Goal: Browse casually

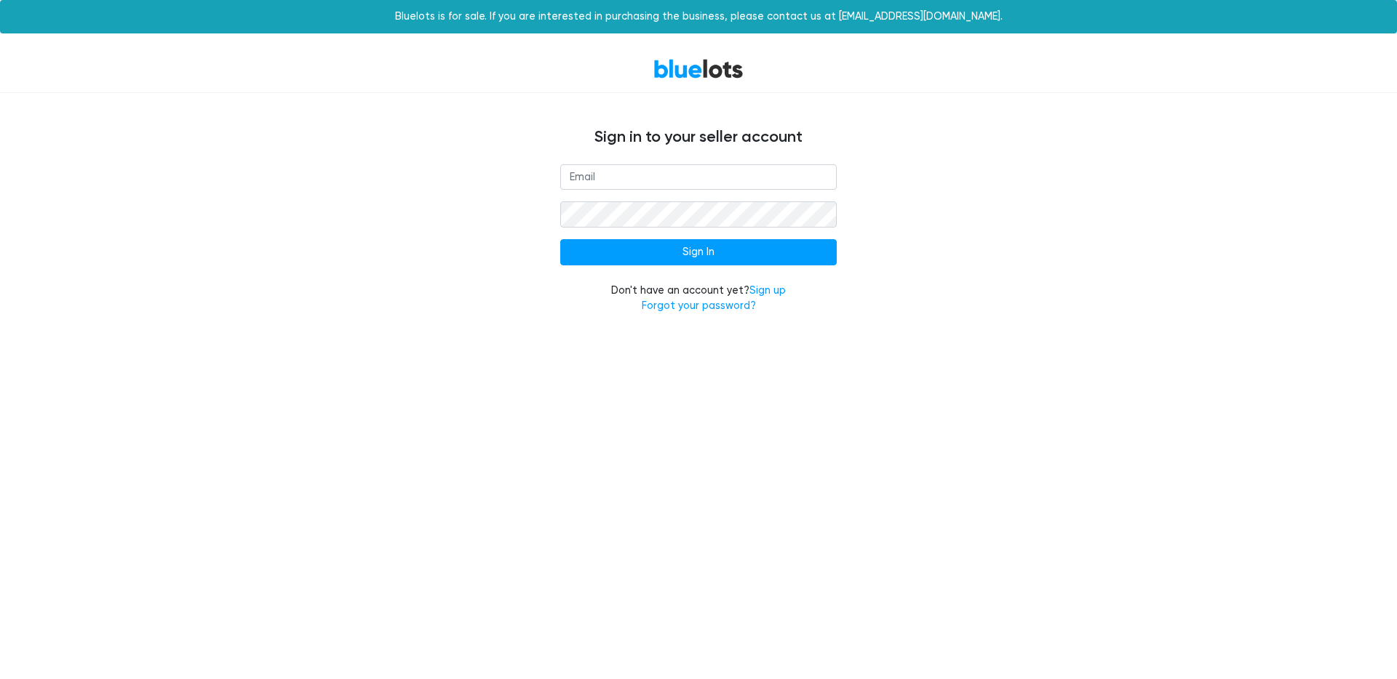
type input "[EMAIL_ADDRESS][DOMAIN_NAME]"
click at [673, 68] on link "BlueLots" at bounding box center [698, 68] width 90 height 21
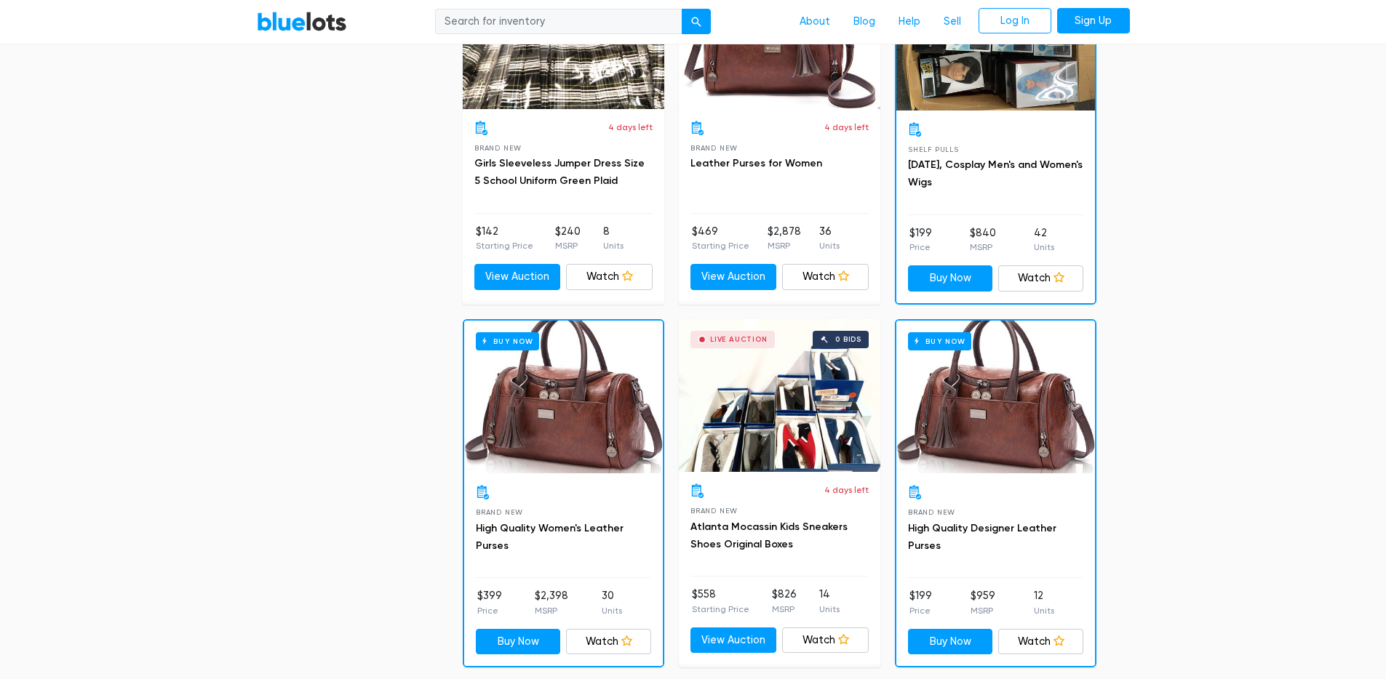
scroll to position [6274, 0]
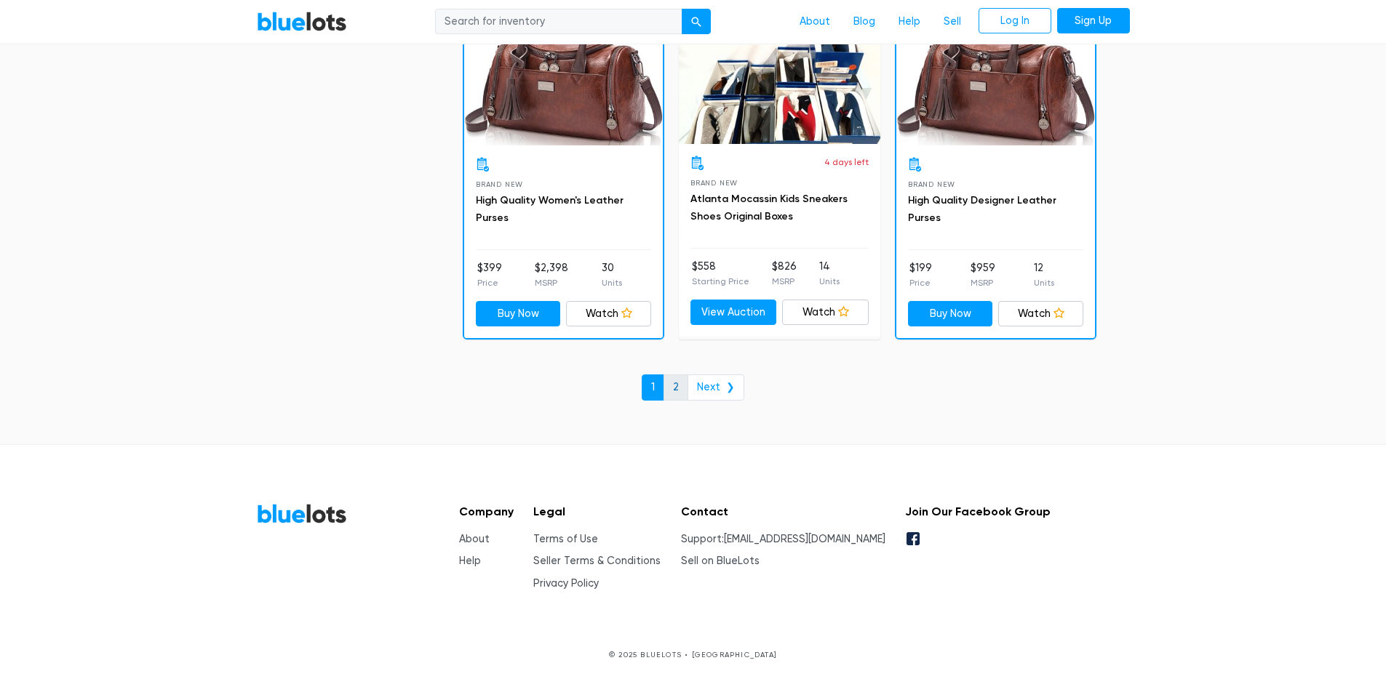
click at [679, 380] on link "2" at bounding box center [675, 388] width 25 height 26
